Goal: Task Accomplishment & Management: Use online tool/utility

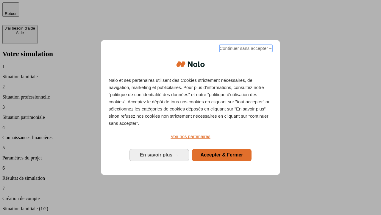
click at [246, 49] on span "Continuer sans accepter →" at bounding box center [246, 48] width 53 height 7
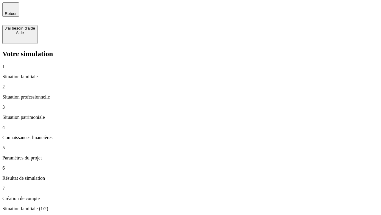
type input "30 000"
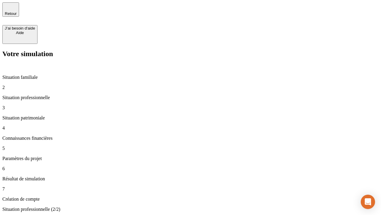
type input "1 000"
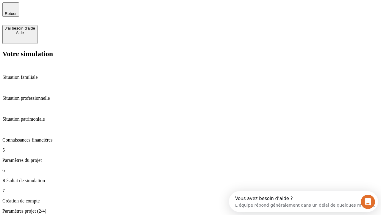
type input "40"
type input "64"
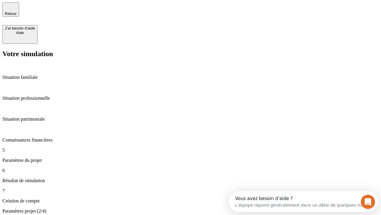
type input "200 000"
type input "640"
